Goal: Information Seeking & Learning: Learn about a topic

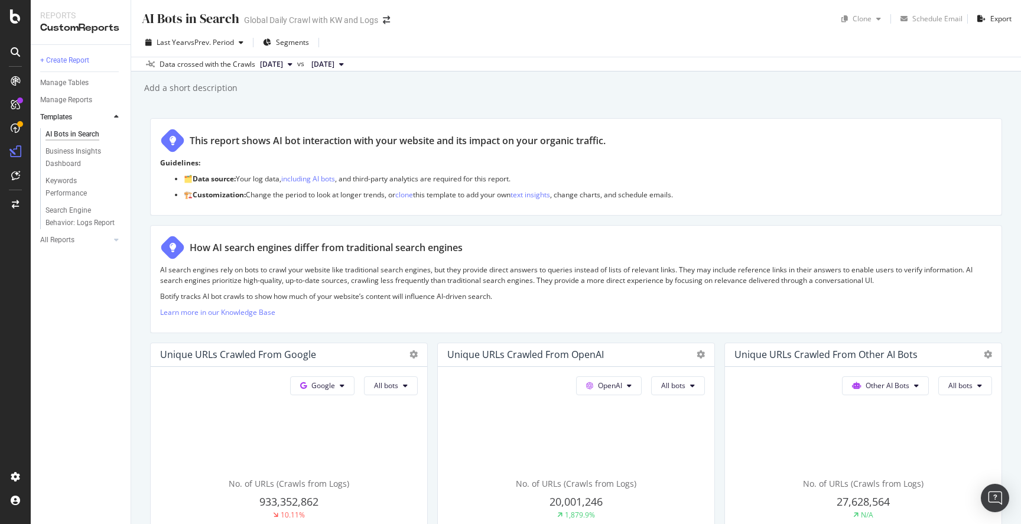
scroll to position [1245, 0]
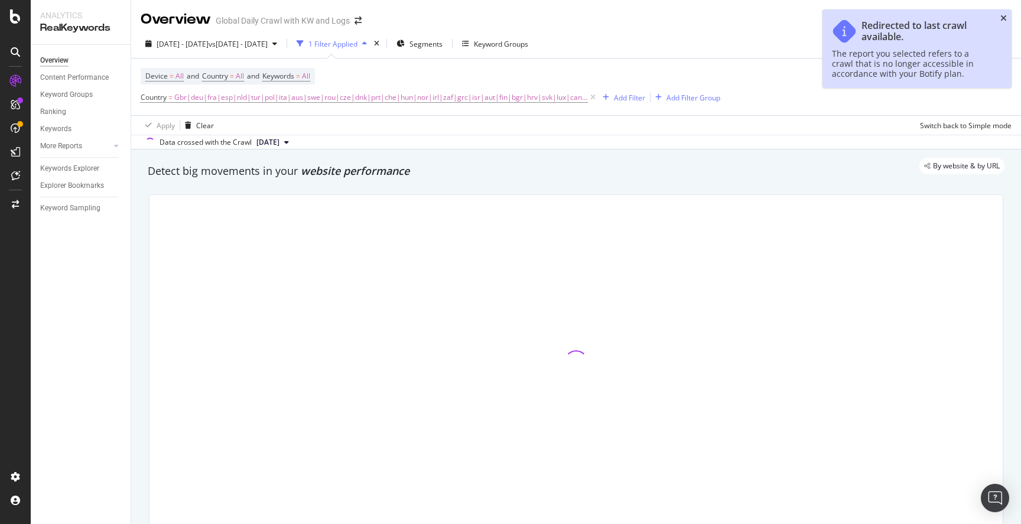
click at [1002, 18] on icon "close toast" at bounding box center [1003, 18] width 6 height 8
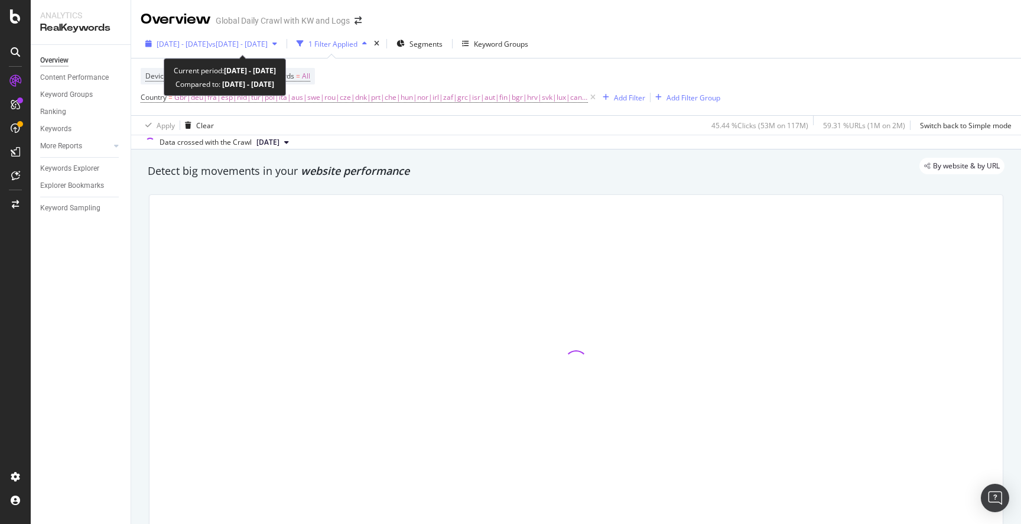
click at [268, 43] on span "vs [DATE] - [DATE]" at bounding box center [238, 44] width 59 height 10
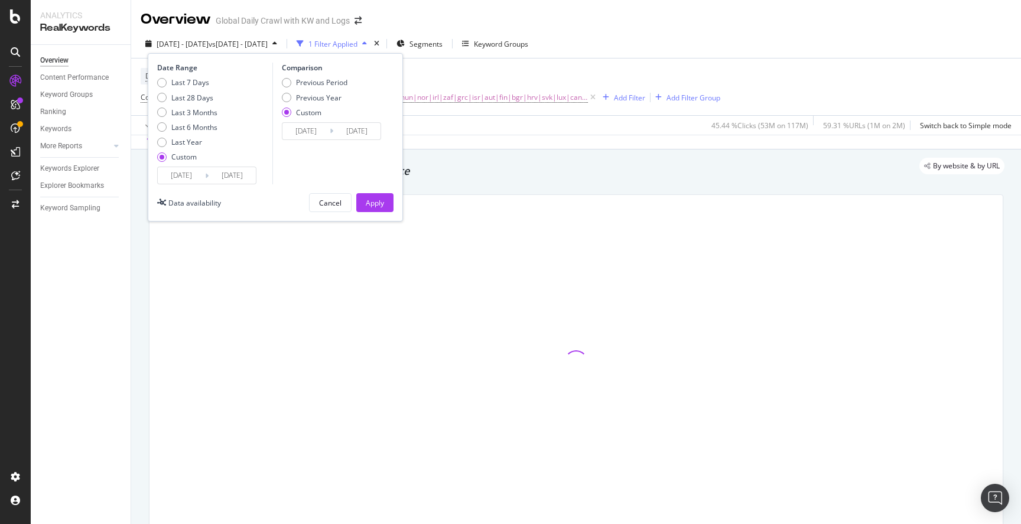
click at [185, 178] on input "[DATE]" at bounding box center [181, 175] width 47 height 17
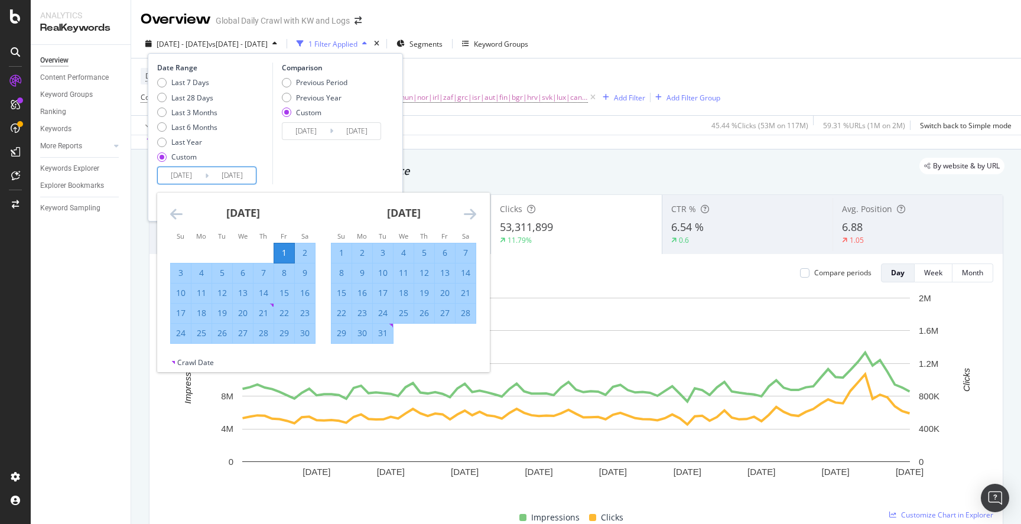
click at [251, 131] on div "Last 7 Days Last 28 Days Last 3 Months Last 6 Months Last Year Custom" at bounding box center [213, 121] width 112 height 89
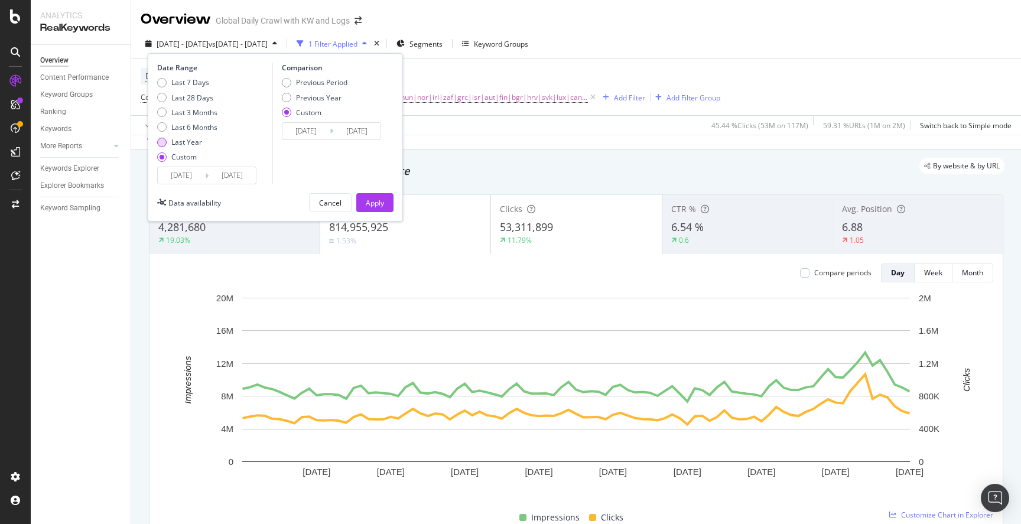
click at [181, 138] on div "Last Year" at bounding box center [186, 142] width 31 height 10
type input "[DATE]"
click at [369, 206] on div "Apply" at bounding box center [375, 203] width 18 height 10
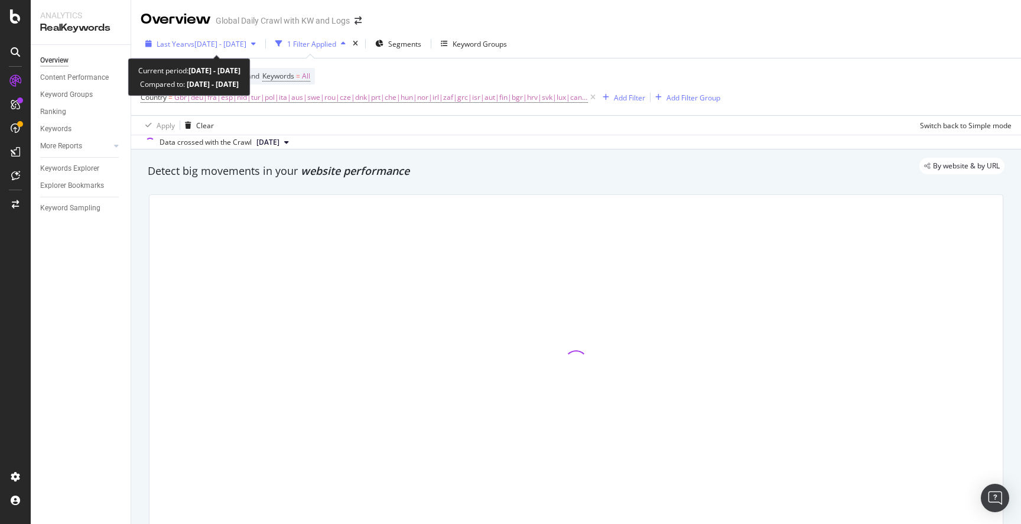
click at [214, 45] on span "vs [DATE] - [DATE]" at bounding box center [216, 44] width 59 height 10
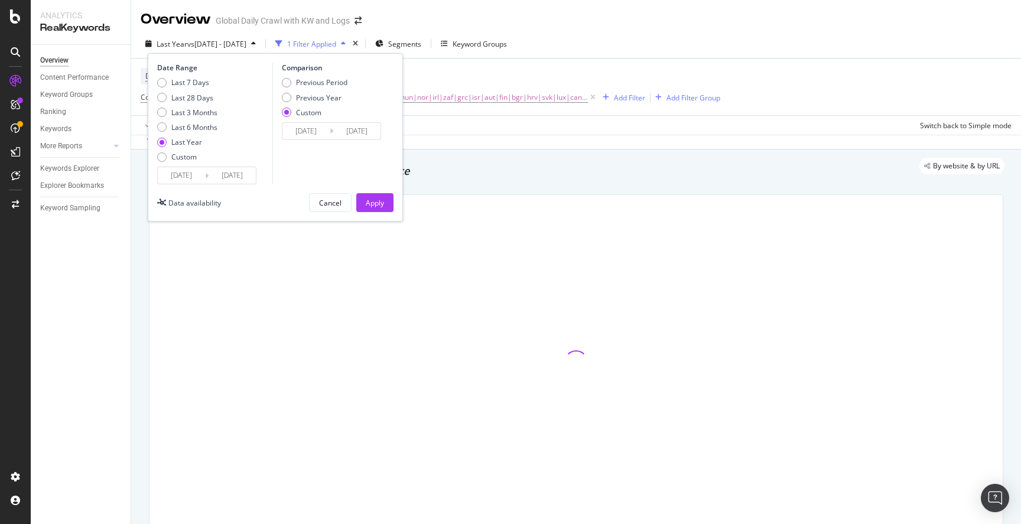
click at [171, 173] on input "[DATE]" at bounding box center [181, 175] width 47 height 17
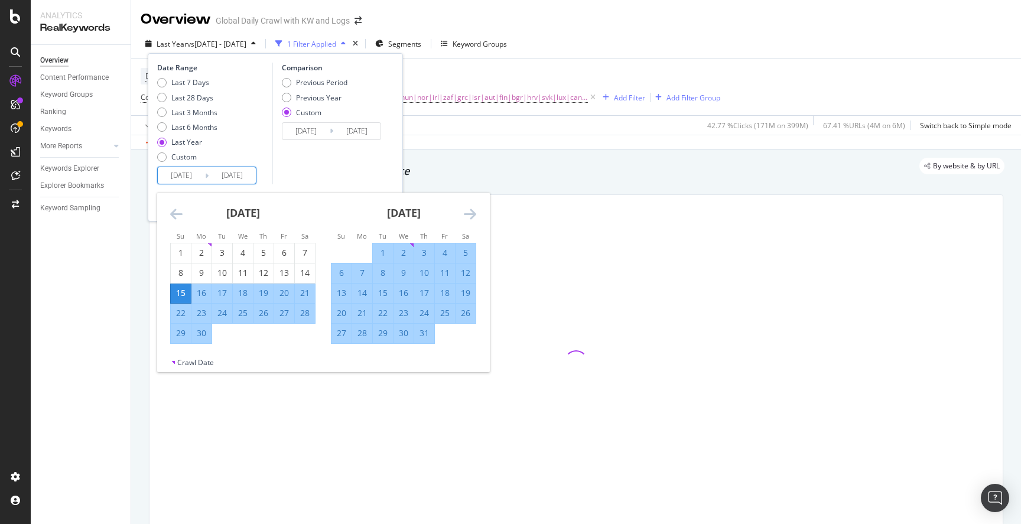
click at [172, 222] on div "[DATE]" at bounding box center [242, 218] width 145 height 50
click at [173, 220] on icon "Move backward to switch to the previous month." at bounding box center [176, 214] width 12 height 14
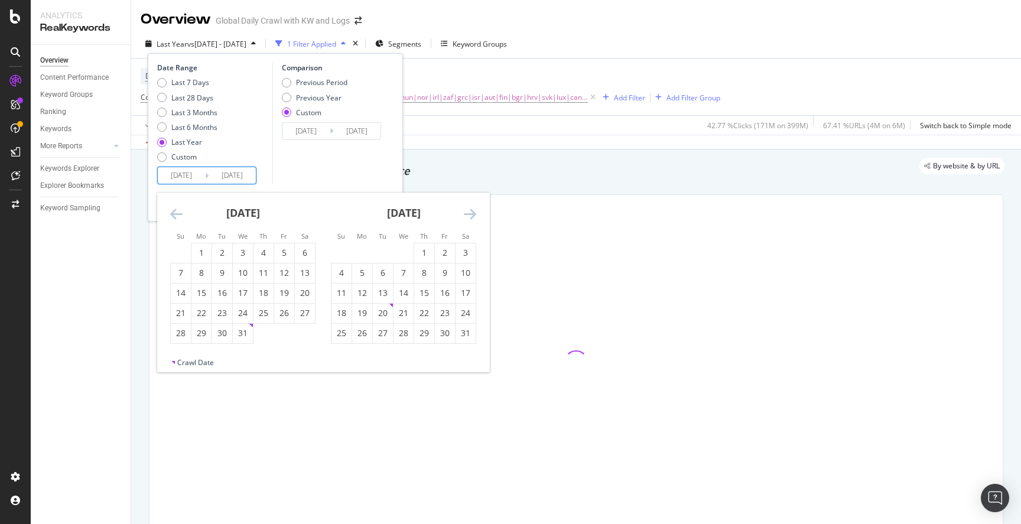
click at [173, 220] on icon "Move backward to switch to the previous month." at bounding box center [176, 214] width 12 height 14
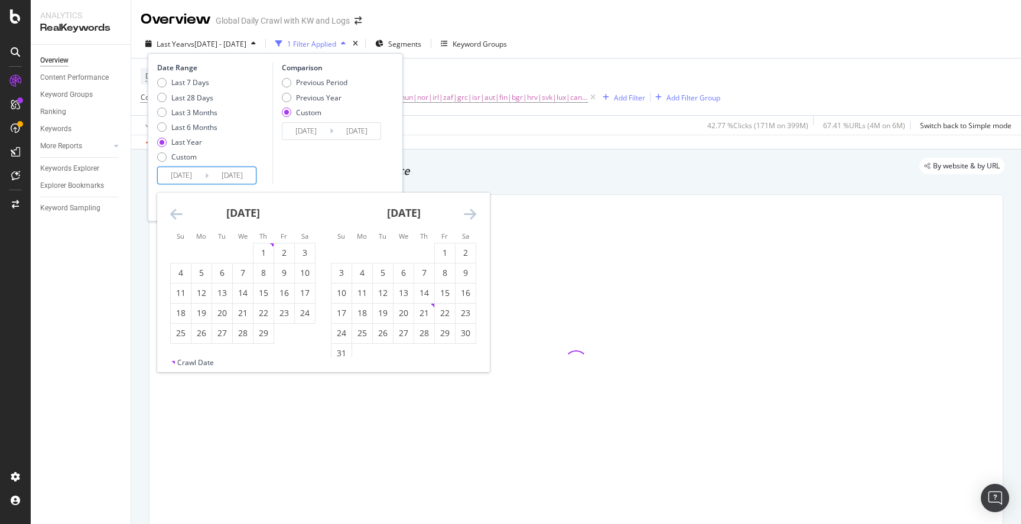
click at [173, 220] on icon "Move backward to switch to the previous month." at bounding box center [176, 214] width 12 height 14
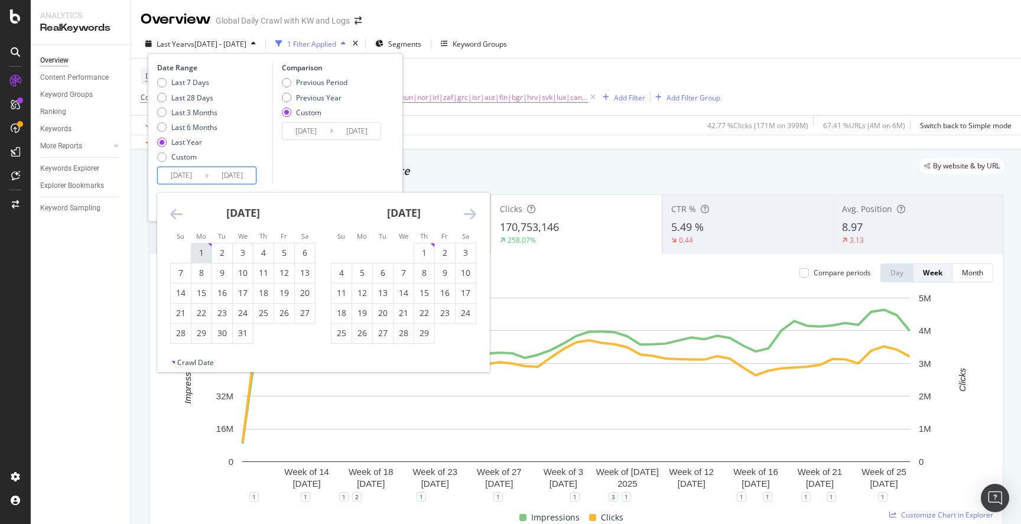
click at [199, 251] on div "1" at bounding box center [201, 253] width 20 height 12
type input "[DATE]"
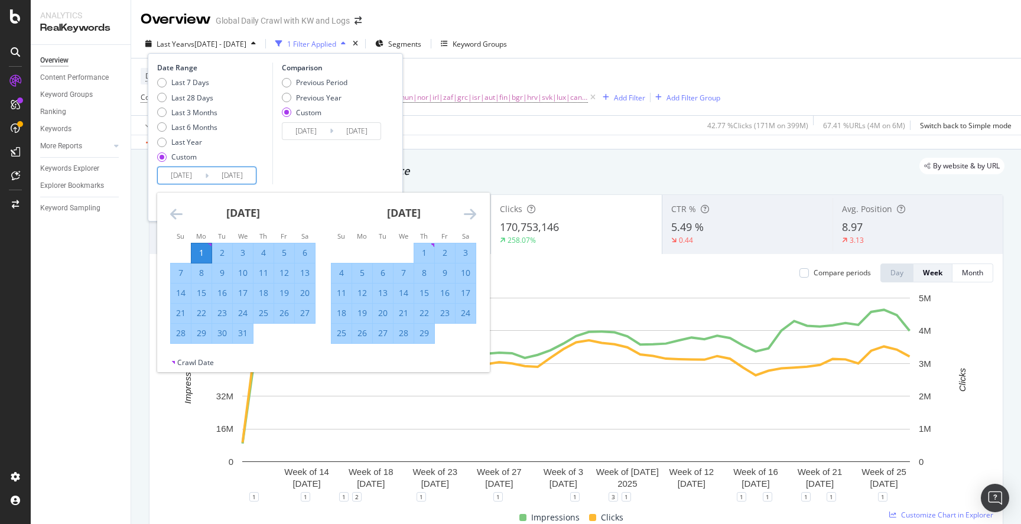
click at [278, 174] on div "Comparison Previous Period Previous Year Custom [DATE] Navigate forward to inte…" at bounding box center [328, 124] width 112 height 122
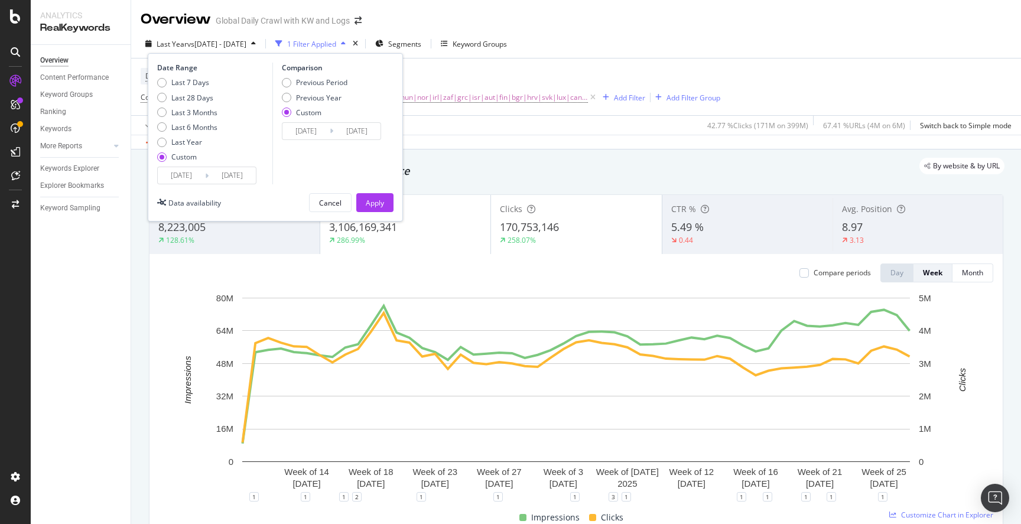
click at [392, 213] on div "Date Range Last 7 Days Last 28 Days Last 3 Months Last 6 Months Last Year Custo…" at bounding box center [275, 137] width 255 height 168
click at [385, 209] on button "Apply" at bounding box center [374, 202] width 37 height 19
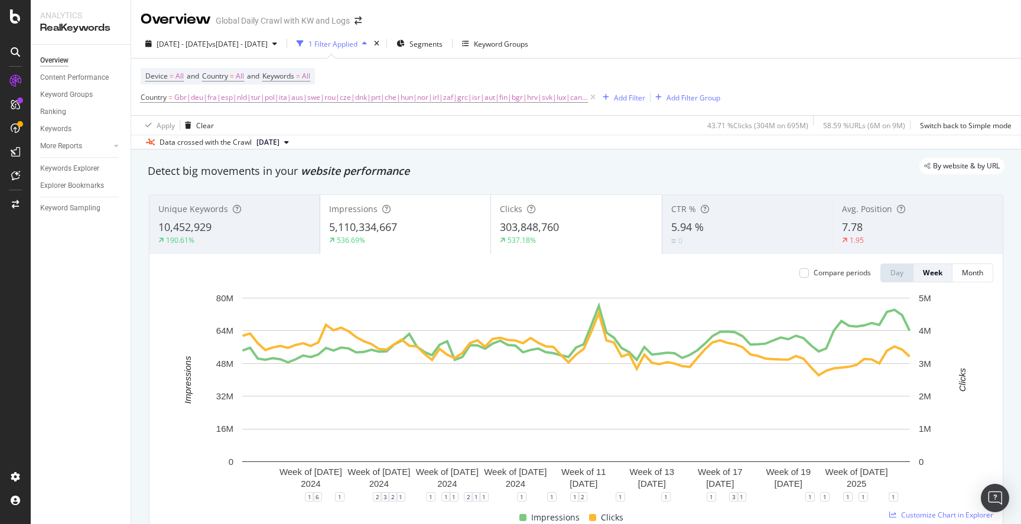
click at [690, 217] on div "CTR % 5.94 % 0" at bounding box center [747, 224] width 170 height 53
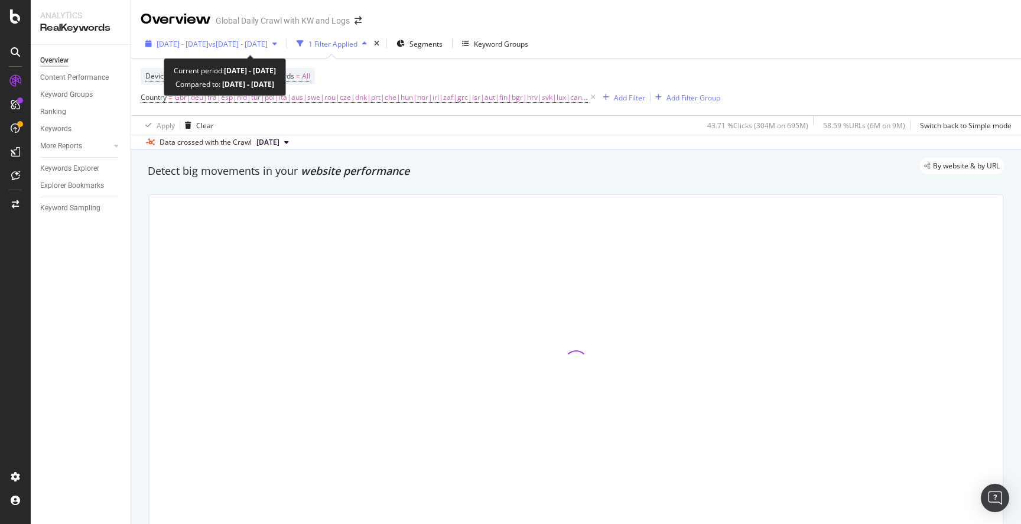
click at [264, 40] on span "vs [DATE] - [DATE]" at bounding box center [238, 44] width 59 height 10
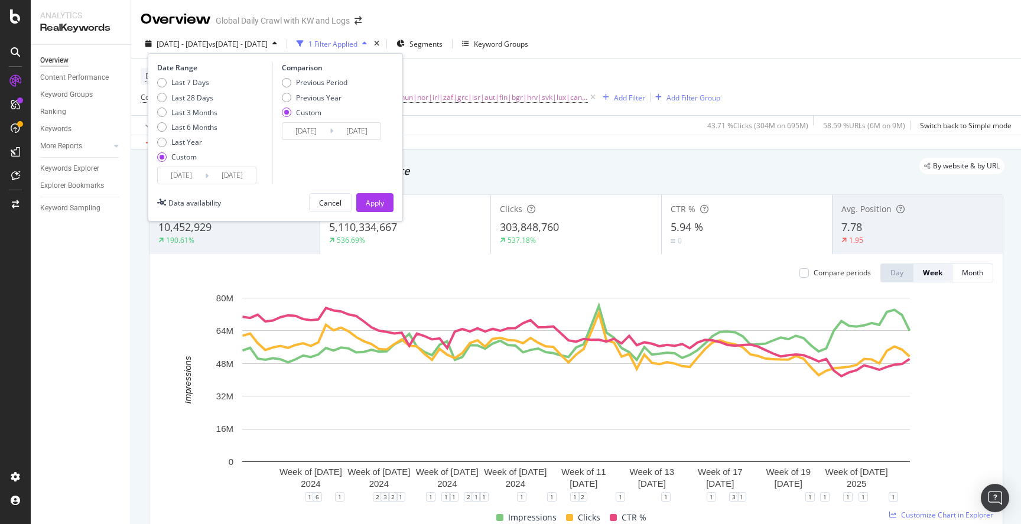
click at [638, 66] on div "Device = All and Country = All and Keywords = All Country = Gbr|deu|fra|esp|nld…" at bounding box center [576, 86] width 871 height 57
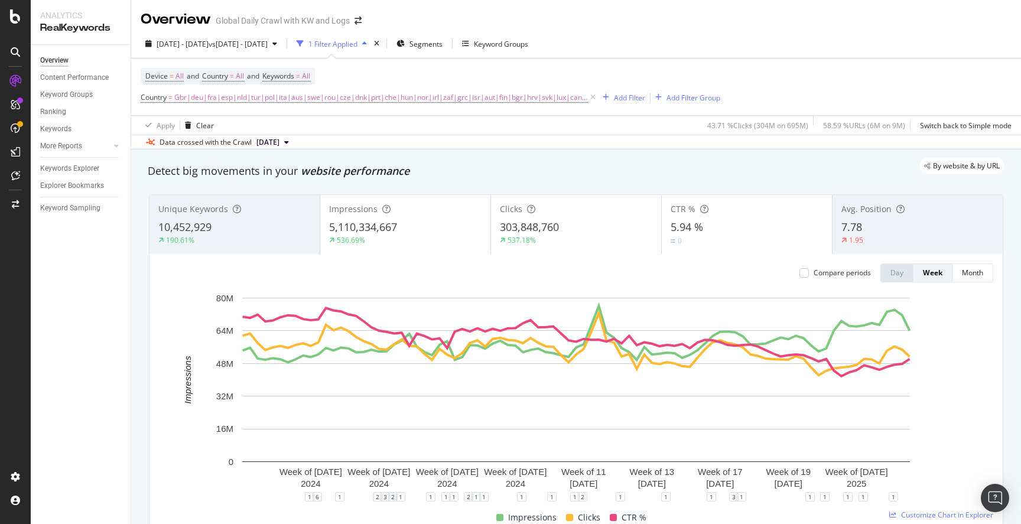
click at [509, 231] on span "303,848,760" at bounding box center [529, 227] width 59 height 14
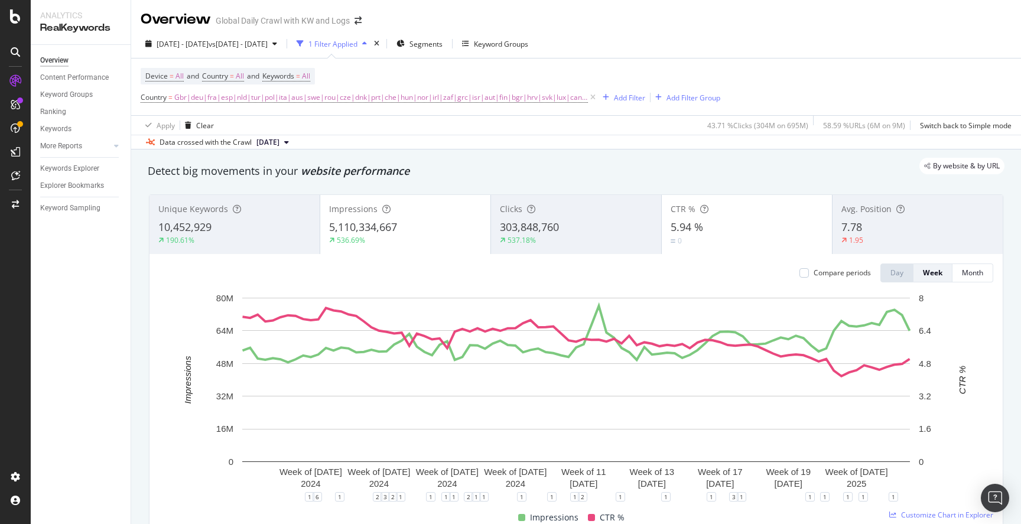
click at [427, 227] on div "5,110,334,667" at bounding box center [405, 227] width 152 height 15
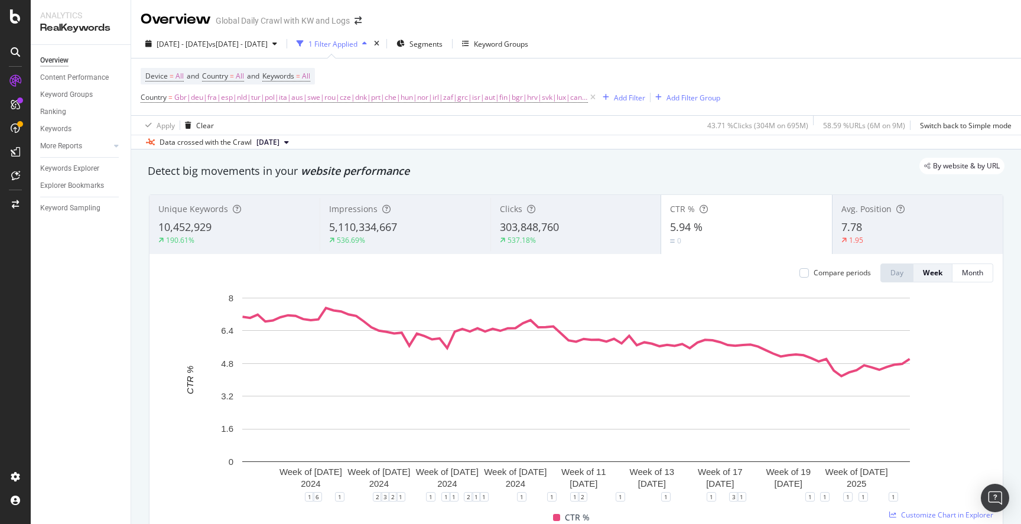
click at [427, 227] on div "5,110,334,667" at bounding box center [405, 227] width 152 height 15
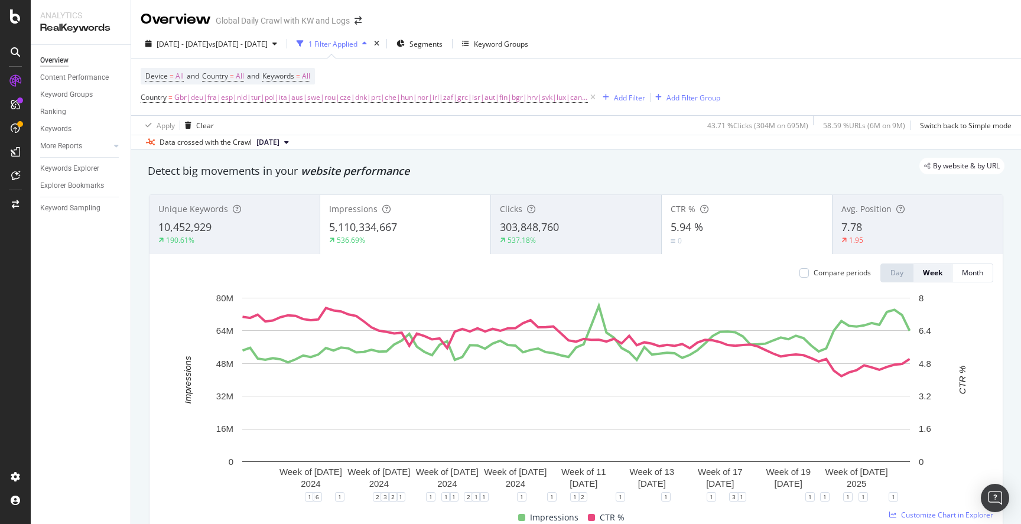
click at [427, 227] on div "5,110,334,667" at bounding box center [405, 227] width 152 height 15
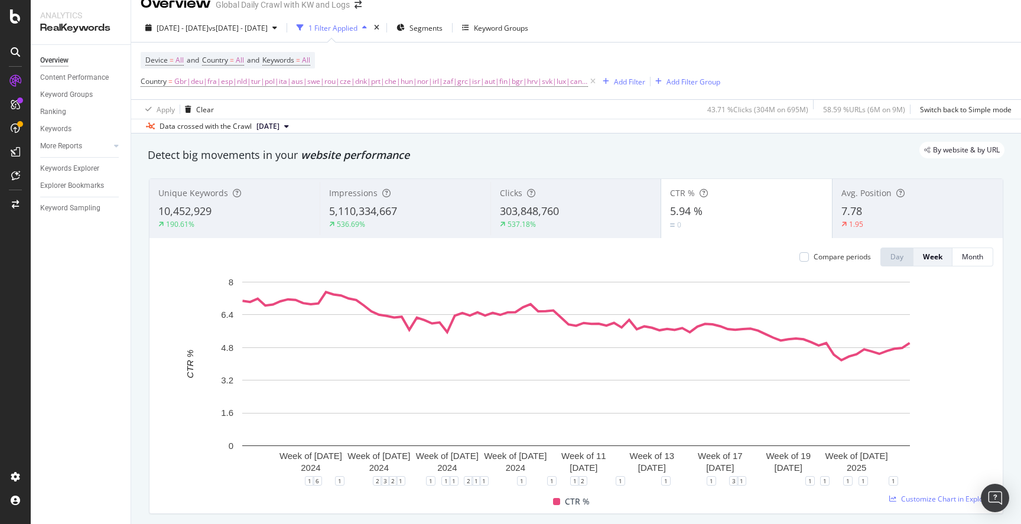
scroll to position [19, 0]
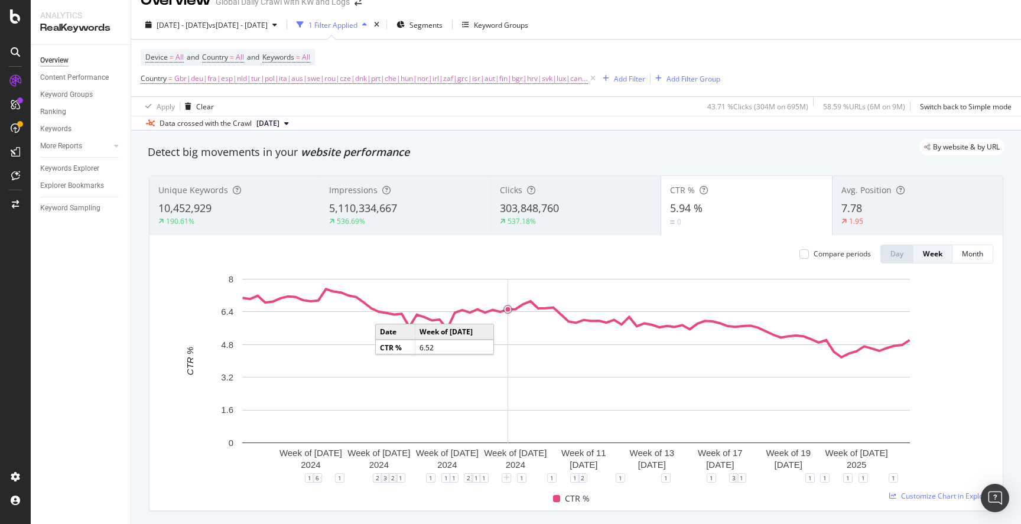
click at [505, 307] on circle "A chart." at bounding box center [508, 309] width 8 height 8
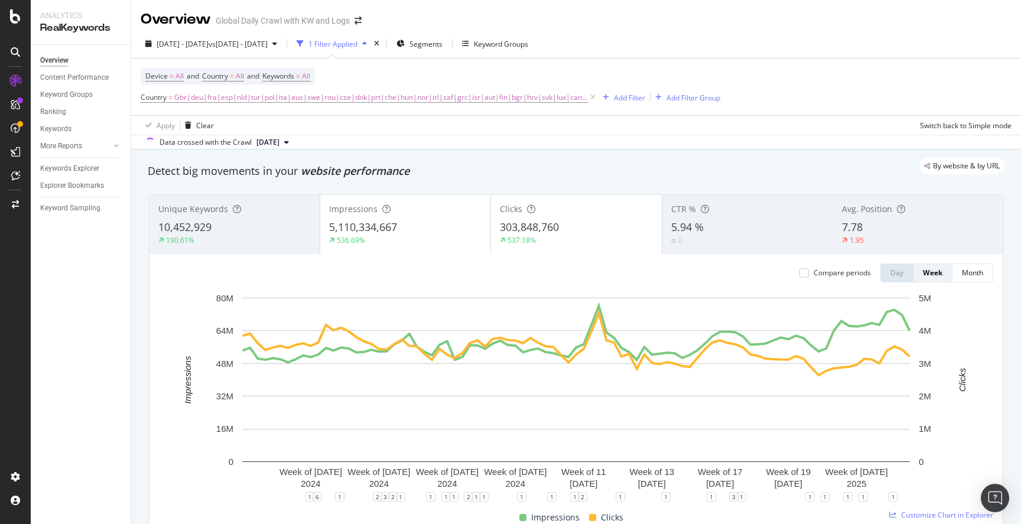
click at [697, 256] on div "Compare periods Day Week Month Week of [DATE] Week of [DATE] Week of [DATE] Wee…" at bounding box center [575, 391] width 853 height 275
click at [688, 244] on div "0" at bounding box center [686, 240] width 30 height 11
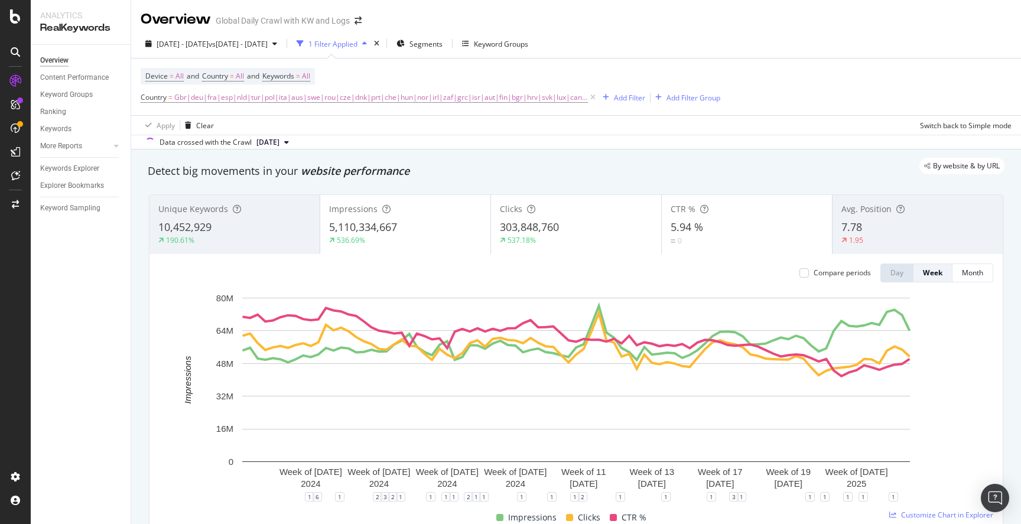
click at [597, 231] on div "303,848,760" at bounding box center [576, 227] width 152 height 15
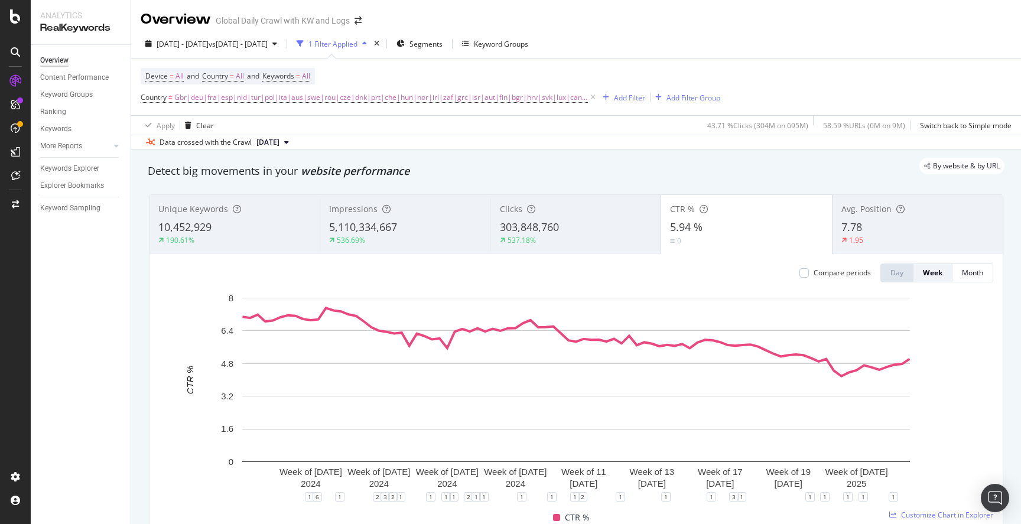
click at [405, 233] on div "5,110,334,667" at bounding box center [405, 227] width 152 height 15
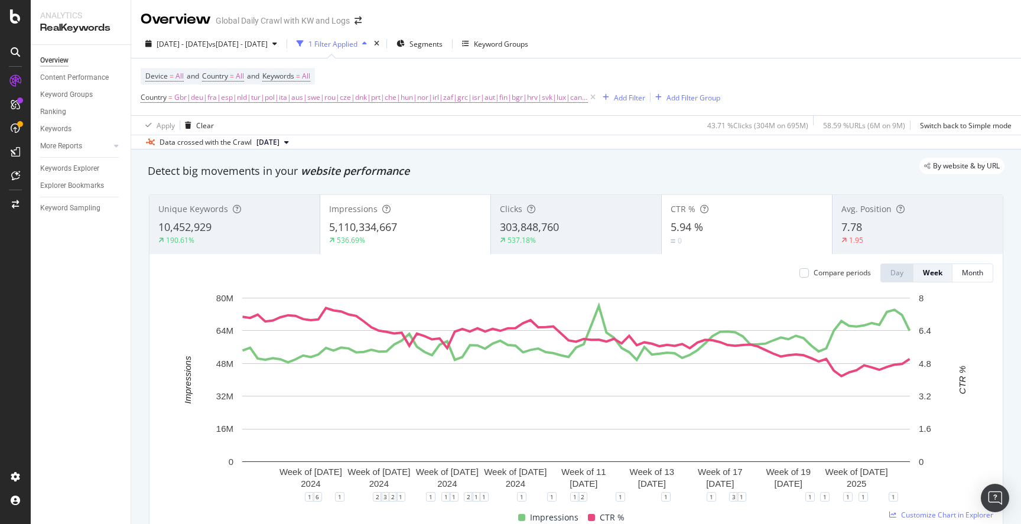
click at [703, 223] on div "5.94 %" at bounding box center [747, 227] width 152 height 15
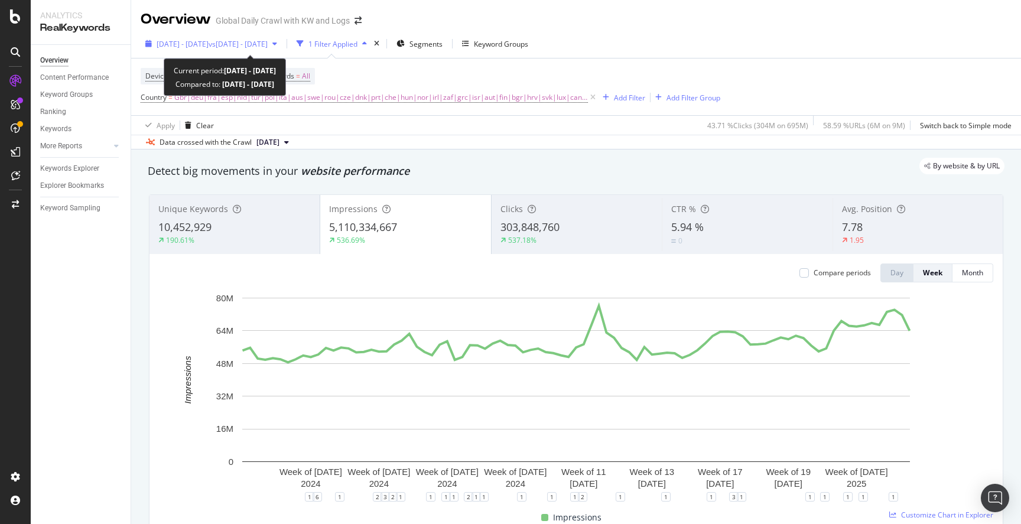
click at [268, 44] on span "vs [DATE] - [DATE]" at bounding box center [238, 44] width 59 height 10
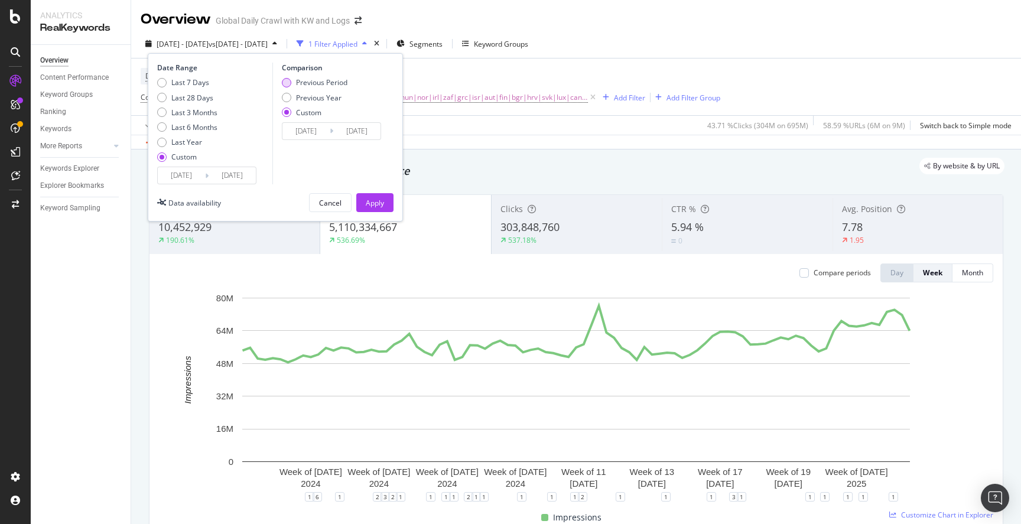
click at [288, 80] on div "Previous Period" at bounding box center [286, 82] width 9 height 9
type input "[DATE]"
click at [372, 197] on div "Apply" at bounding box center [375, 203] width 18 height 18
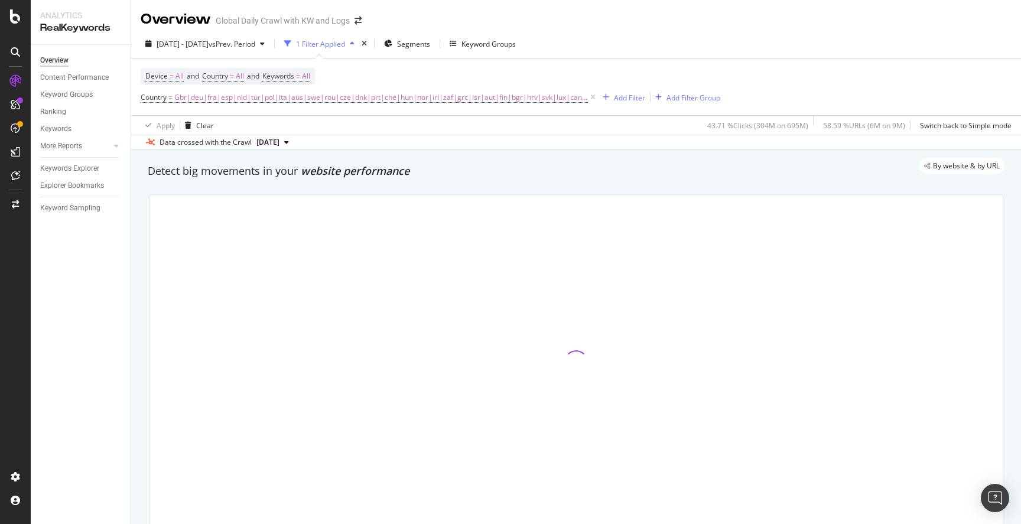
click at [142, 334] on div at bounding box center [576, 362] width 869 height 355
